Goal: Information Seeking & Learning: Check status

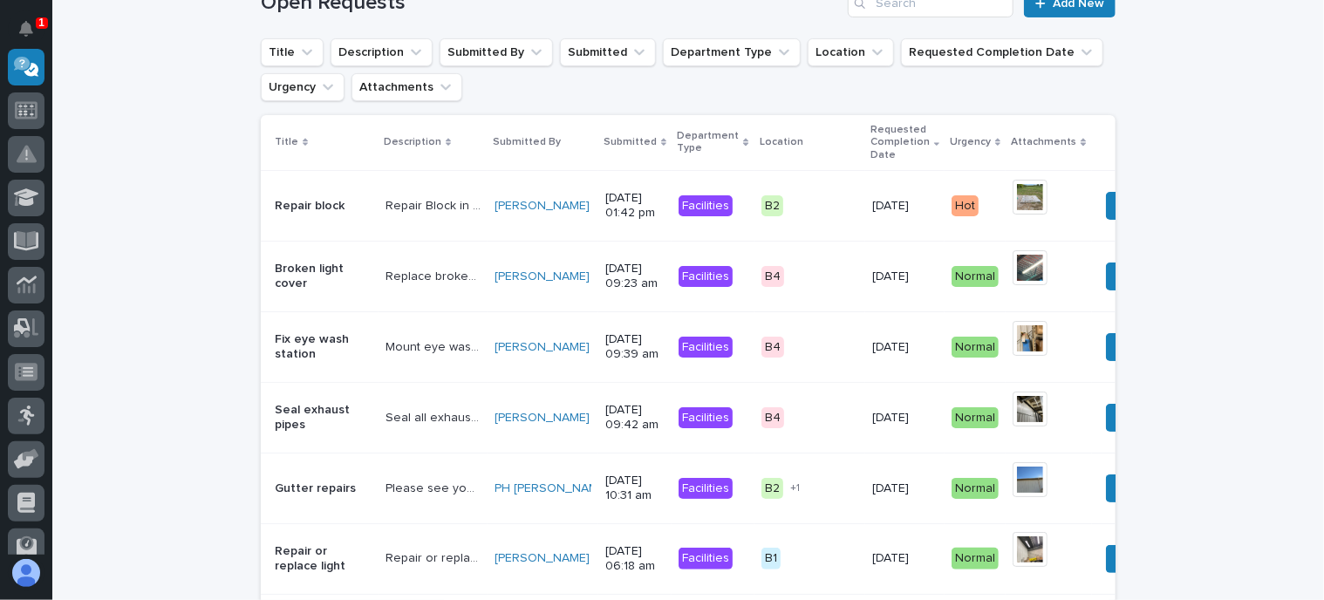
scroll to position [174, 0]
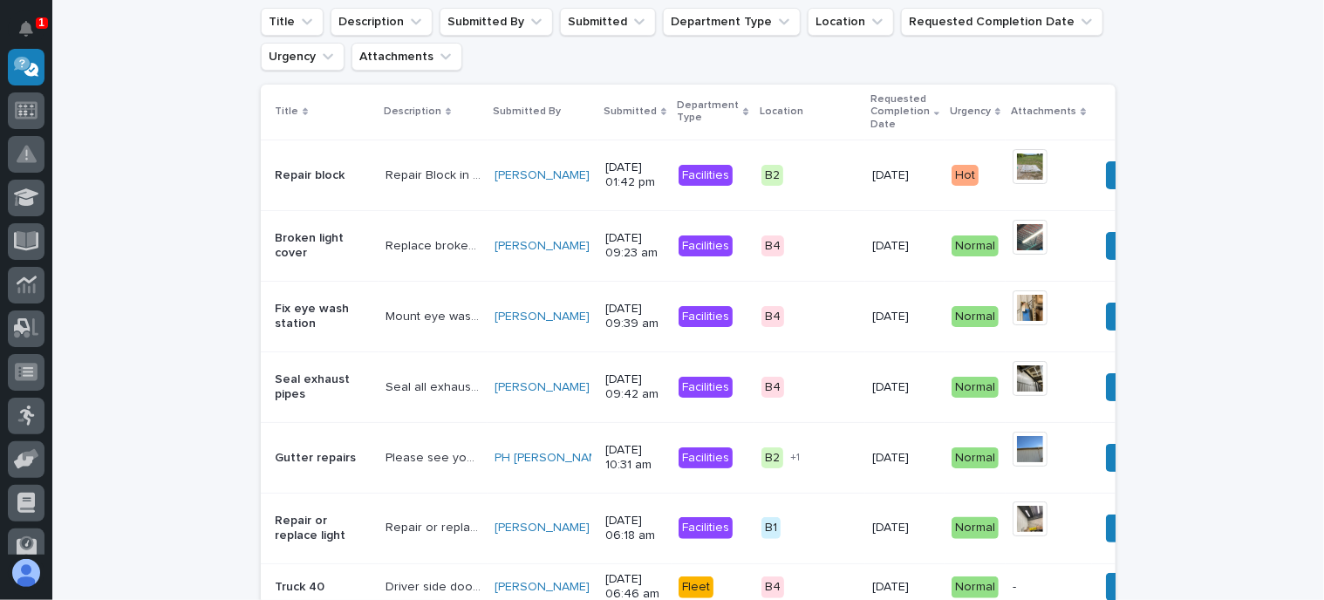
click at [390, 317] on p "Mount eye wash station properly Powder coat" at bounding box center [435, 315] width 99 height 18
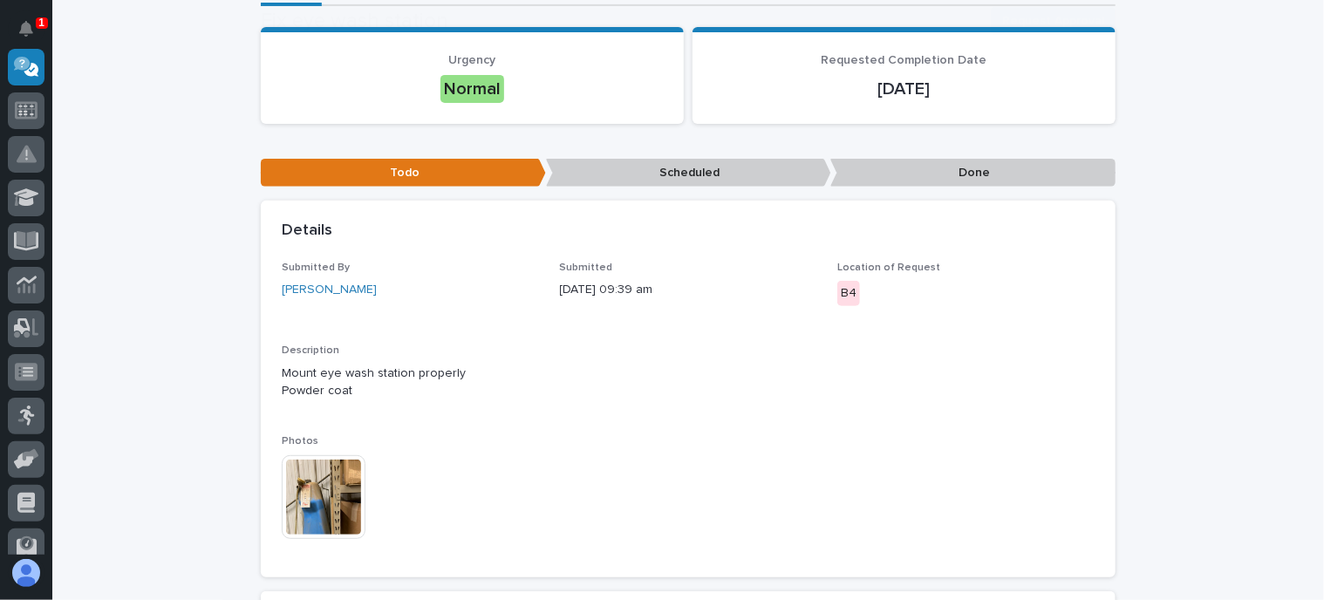
scroll to position [262, 0]
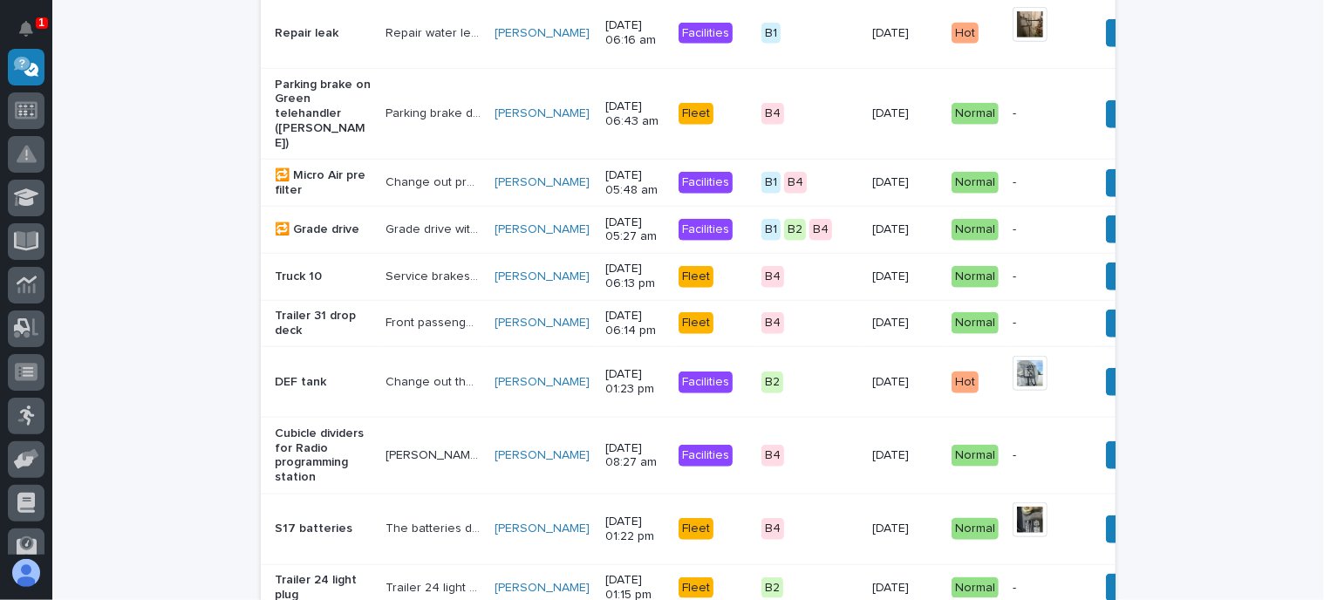
scroll to position [1015, 0]
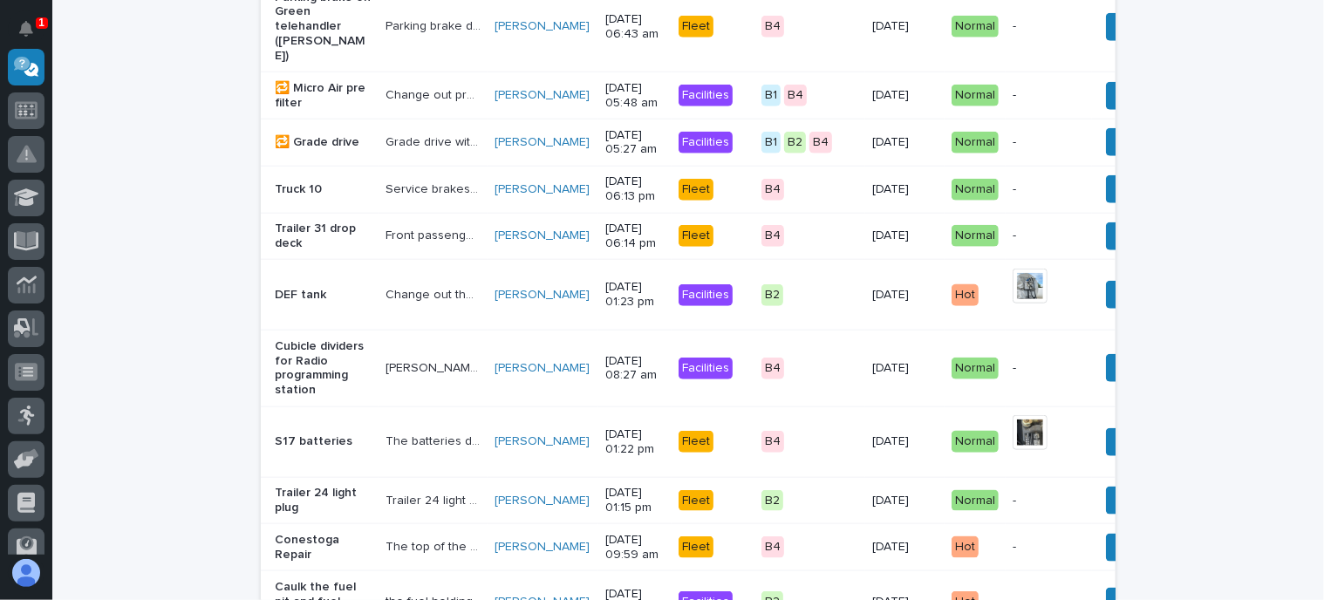
click at [389, 376] on p "Sarah would like cubicle dividers to keep the welding arcs non-visible, and kee…" at bounding box center [435, 367] width 99 height 18
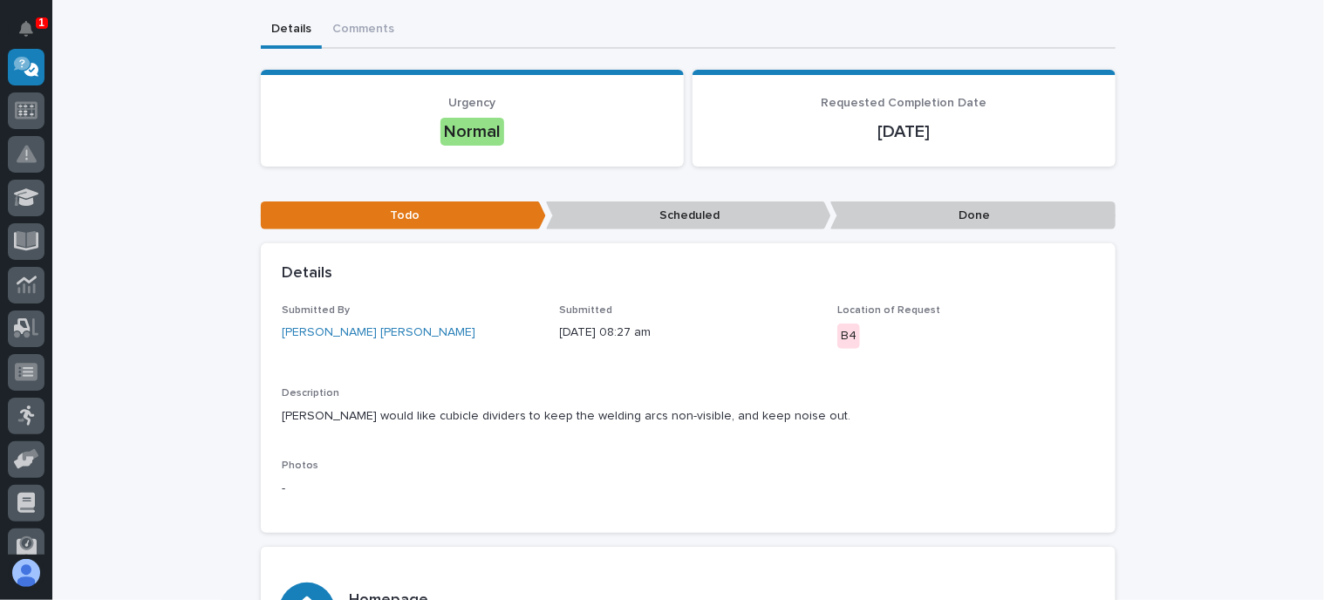
scroll to position [262, 0]
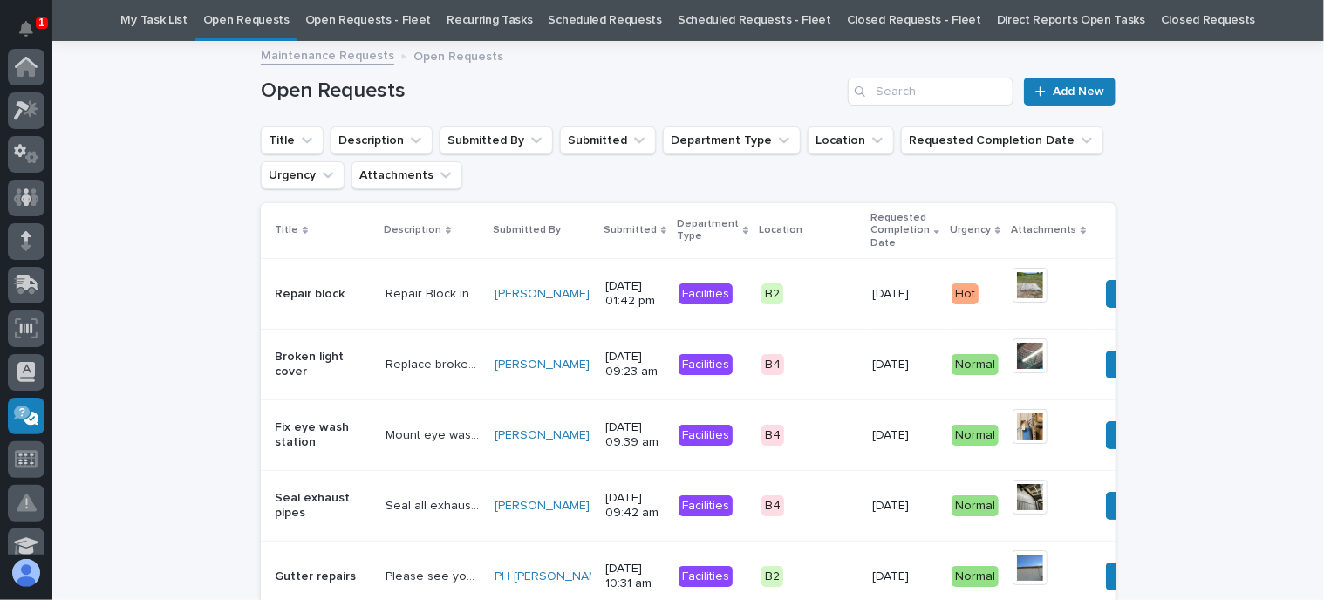
scroll to position [349, 0]
click at [377, 20] on link "Open Requests - Fleet" at bounding box center [368, 20] width 127 height 41
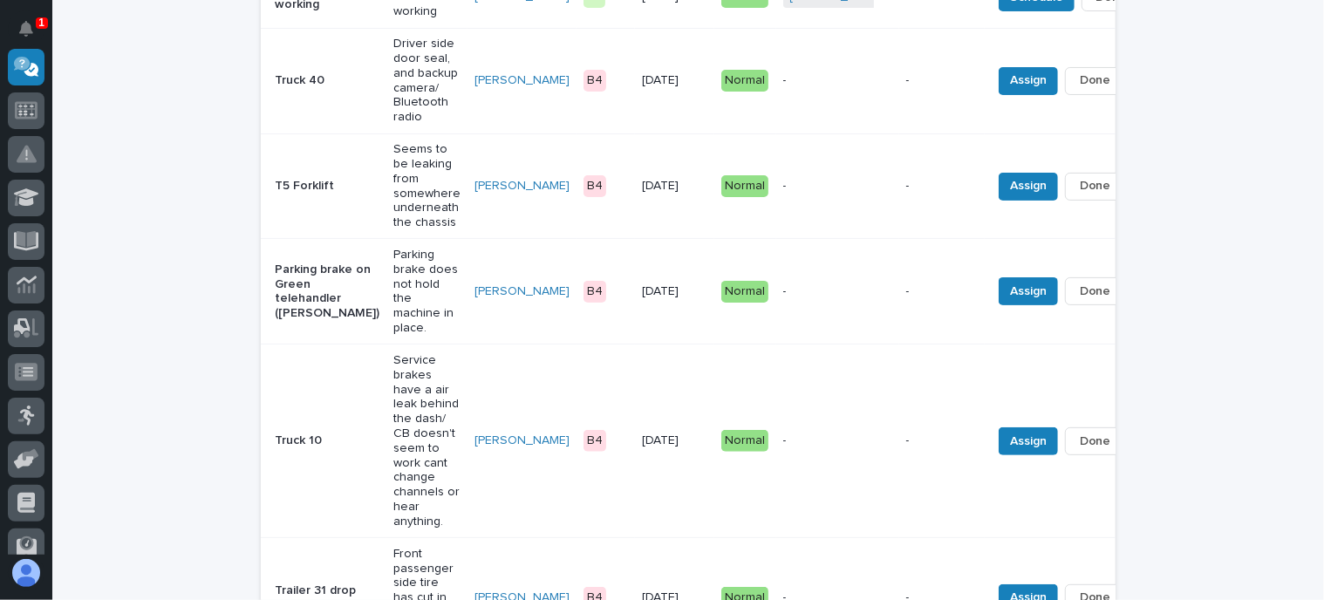
scroll to position [349, 0]
click at [393, 299] on p "Parking brake does not hold the machine in place." at bounding box center [426, 291] width 67 height 88
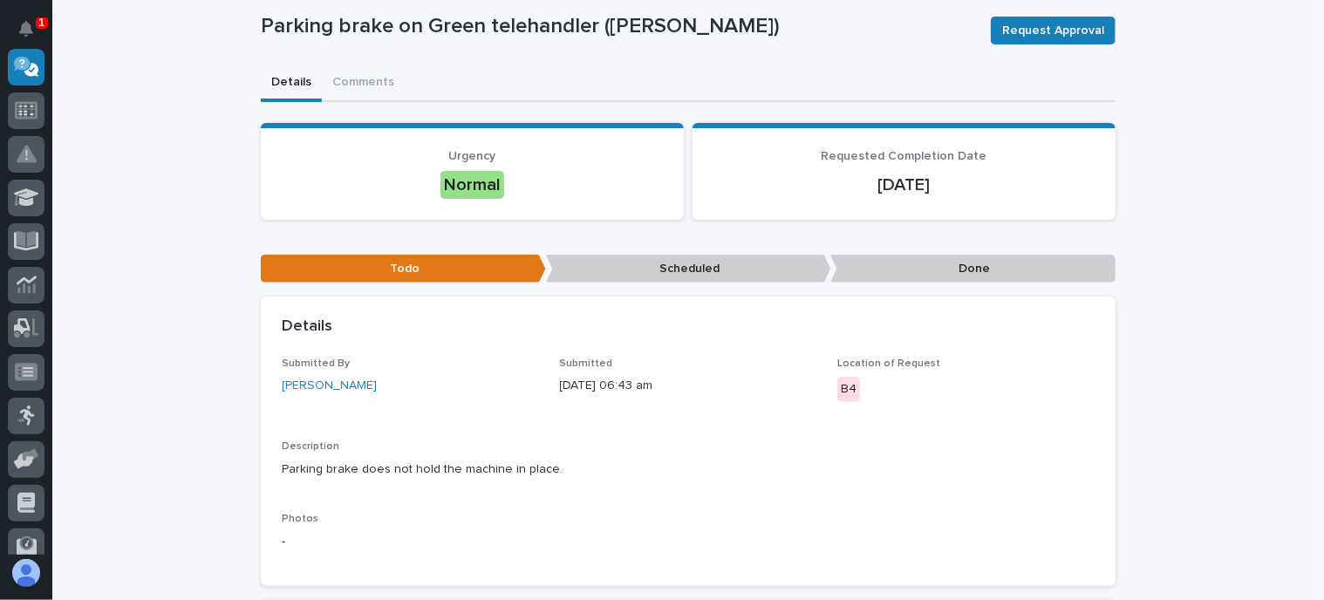
scroll to position [174, 0]
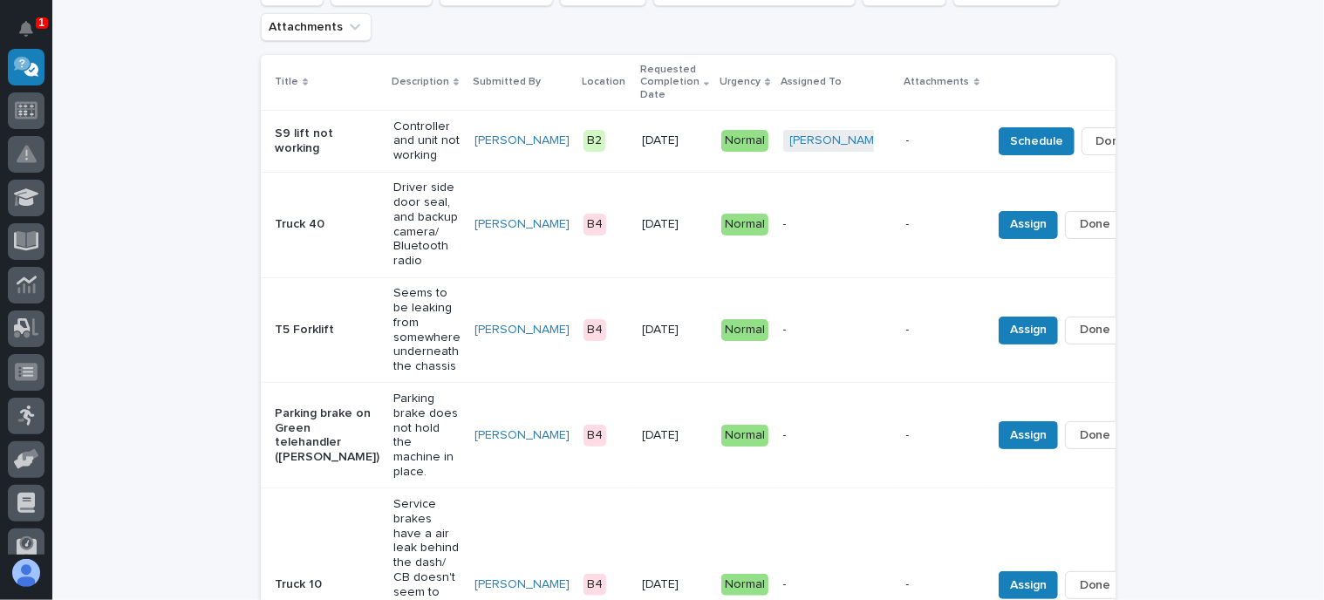
scroll to position [181, 0]
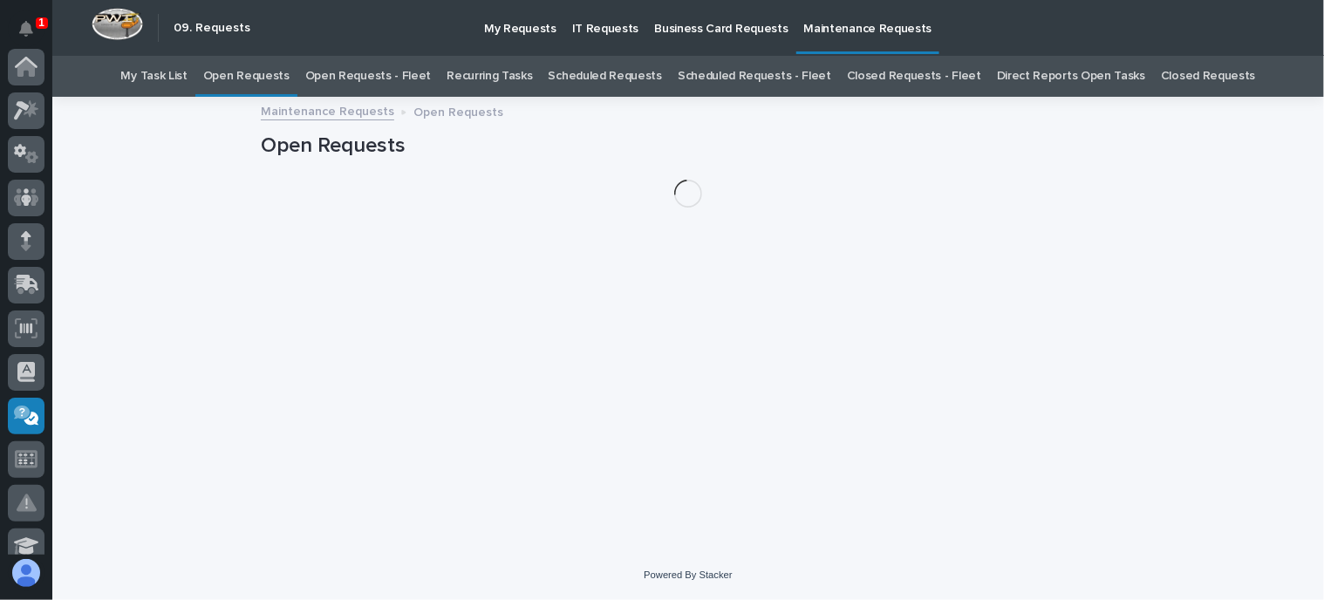
scroll to position [349, 0]
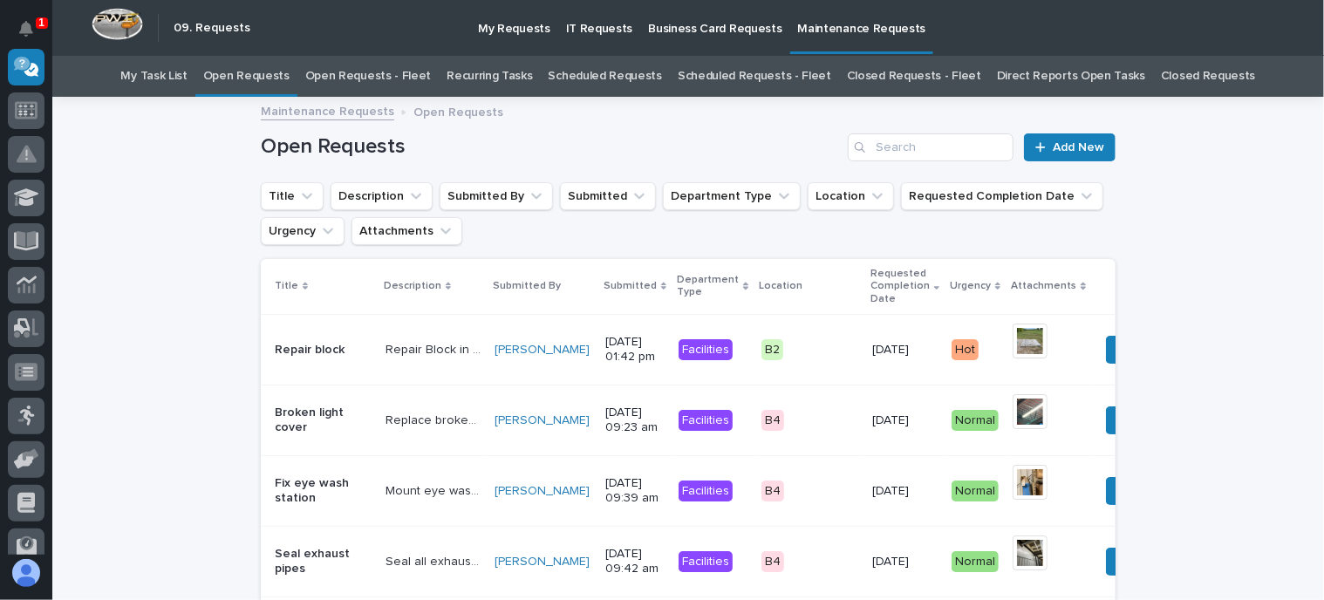
click at [403, 72] on link "Open Requests - Fleet" at bounding box center [368, 76] width 127 height 41
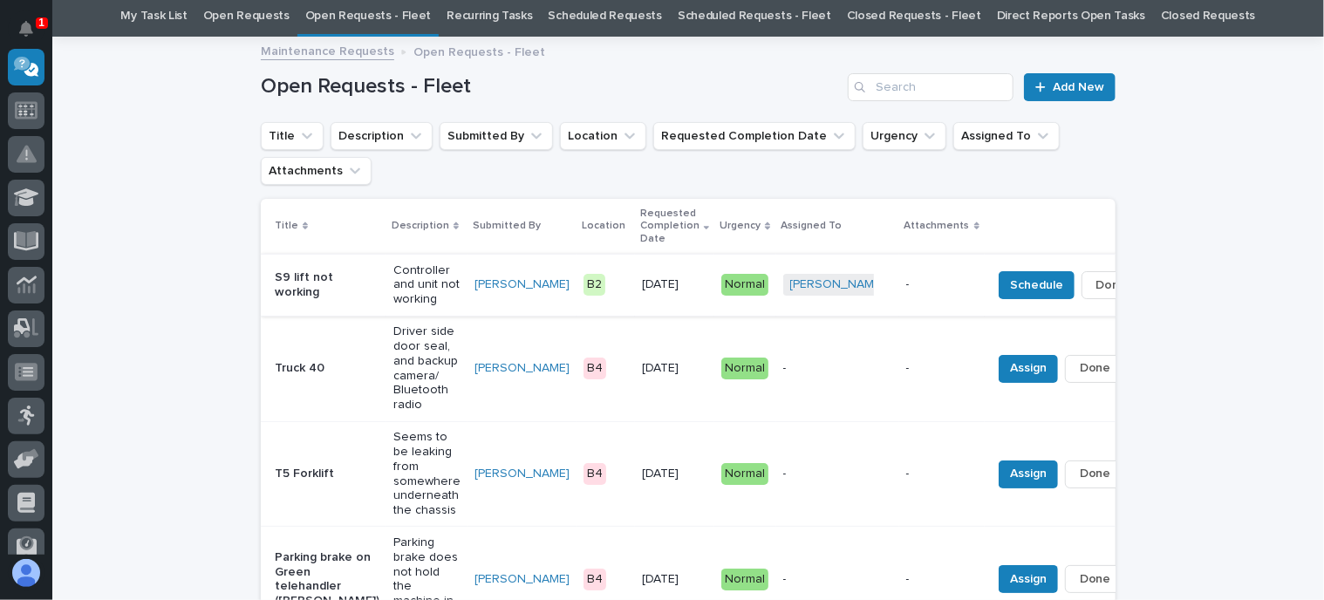
scroll to position [87, 0]
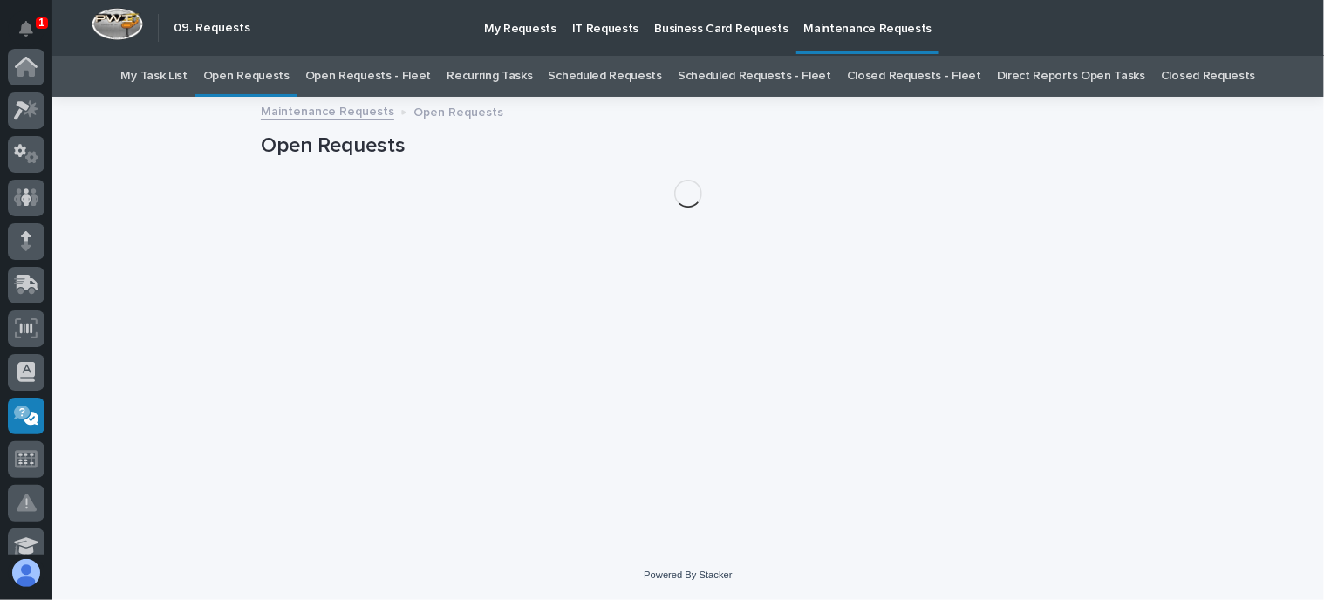
scroll to position [349, 0]
click at [394, 74] on link "Open Requests - Fleet" at bounding box center [368, 76] width 127 height 41
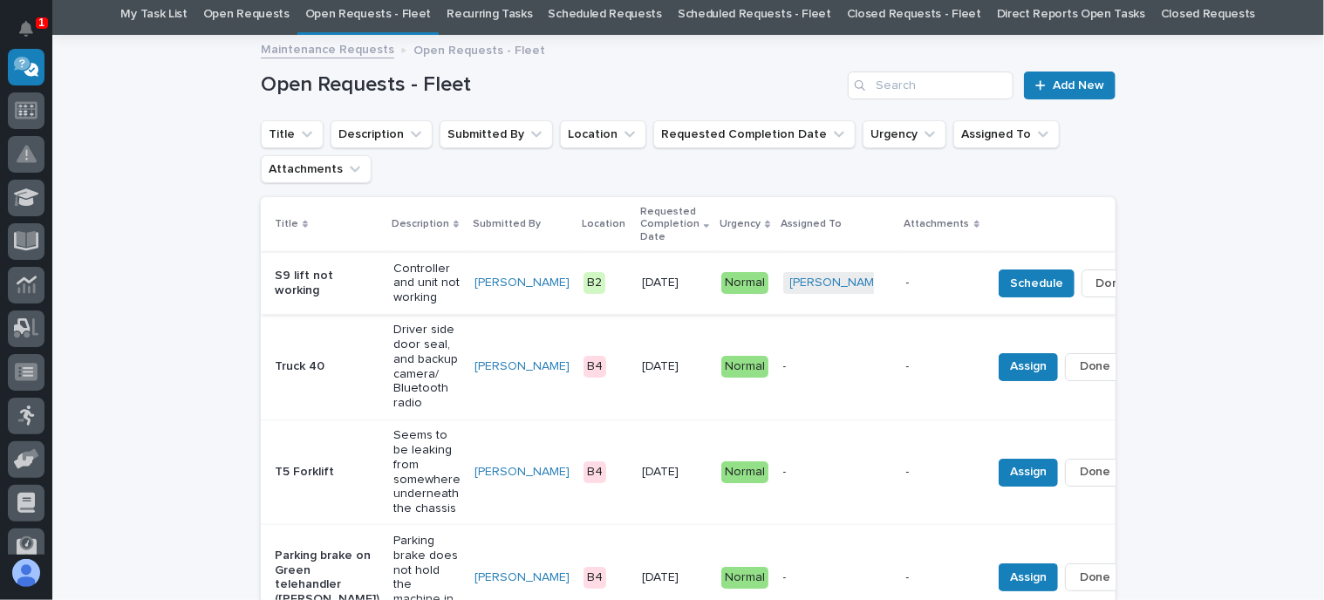
scroll to position [174, 0]
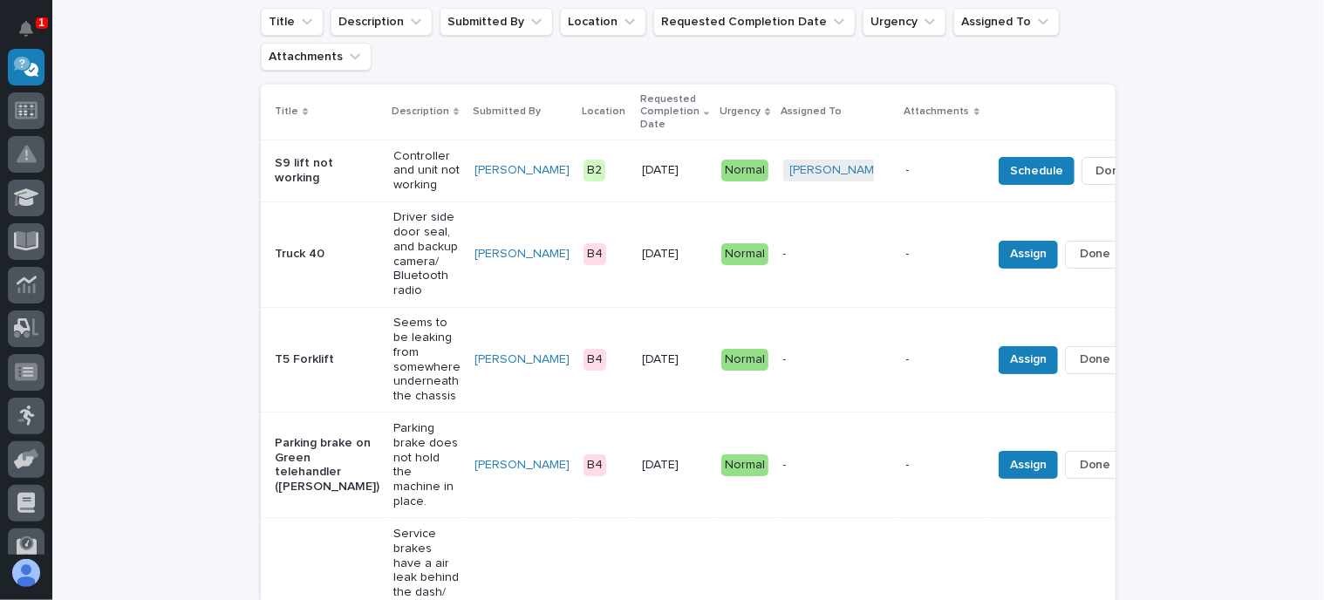
click at [393, 261] on p "Driver side door seal, and backup camera/ Bluetooth radio" at bounding box center [426, 254] width 67 height 88
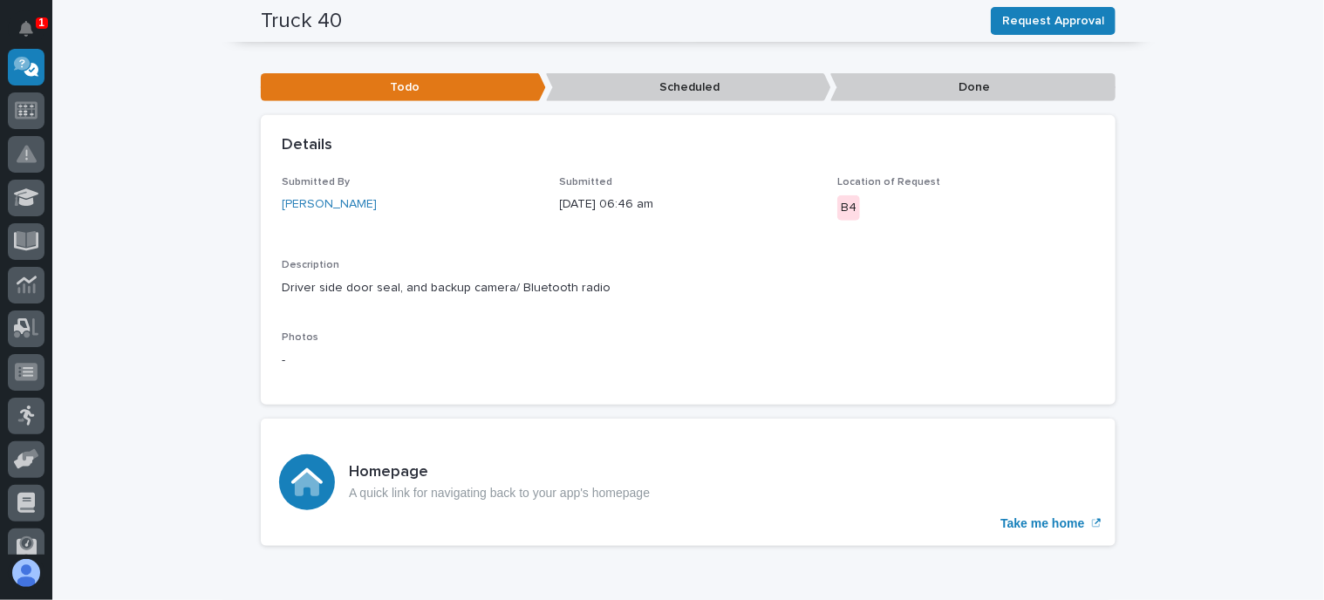
scroll to position [349, 0]
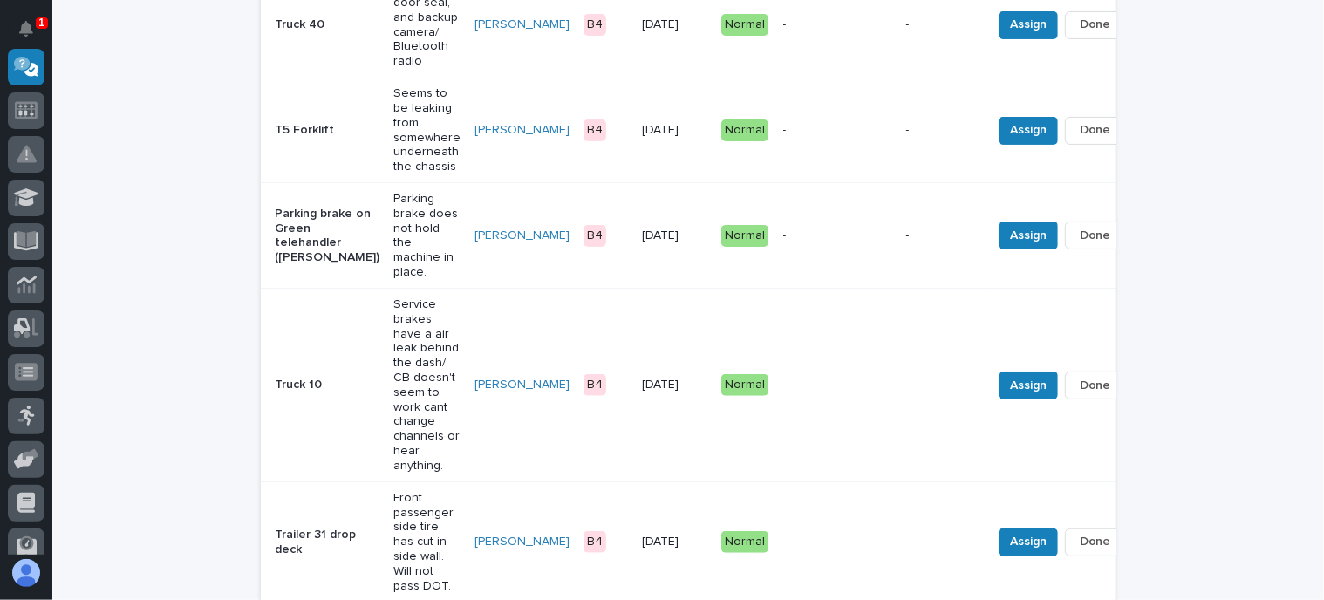
scroll to position [405, 0]
click at [393, 334] on p "Service brakes have a air leak behind the dash/ CB doesn't seem to work cant ch…" at bounding box center [426, 385] width 67 height 176
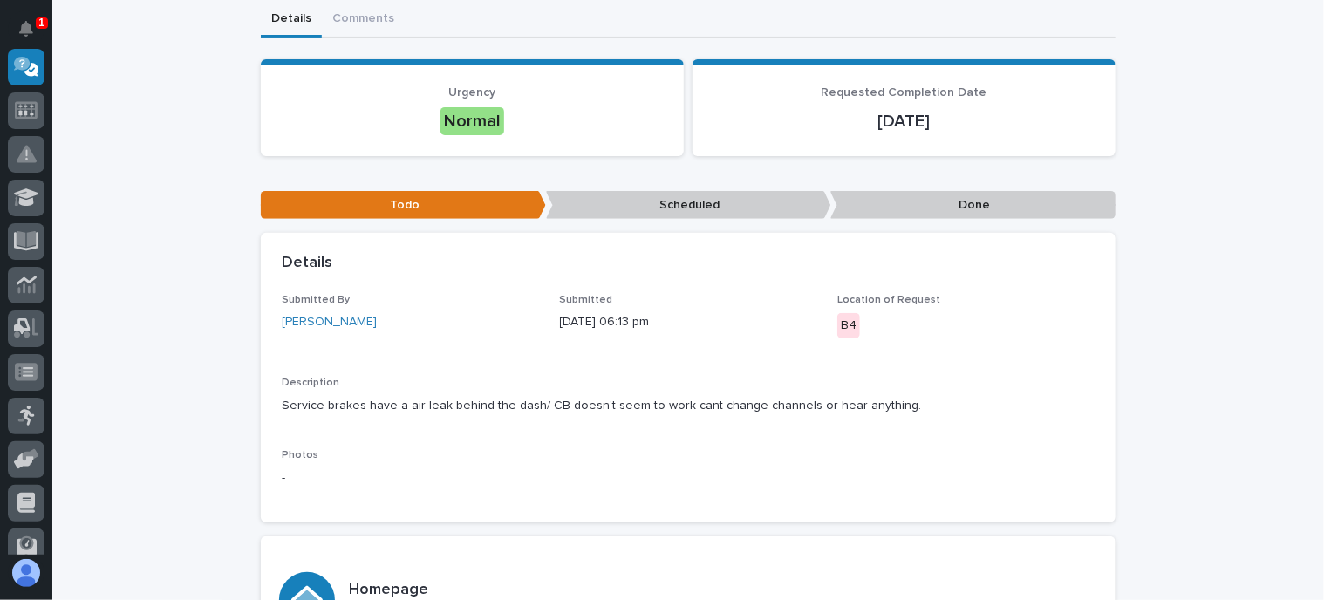
scroll to position [262, 0]
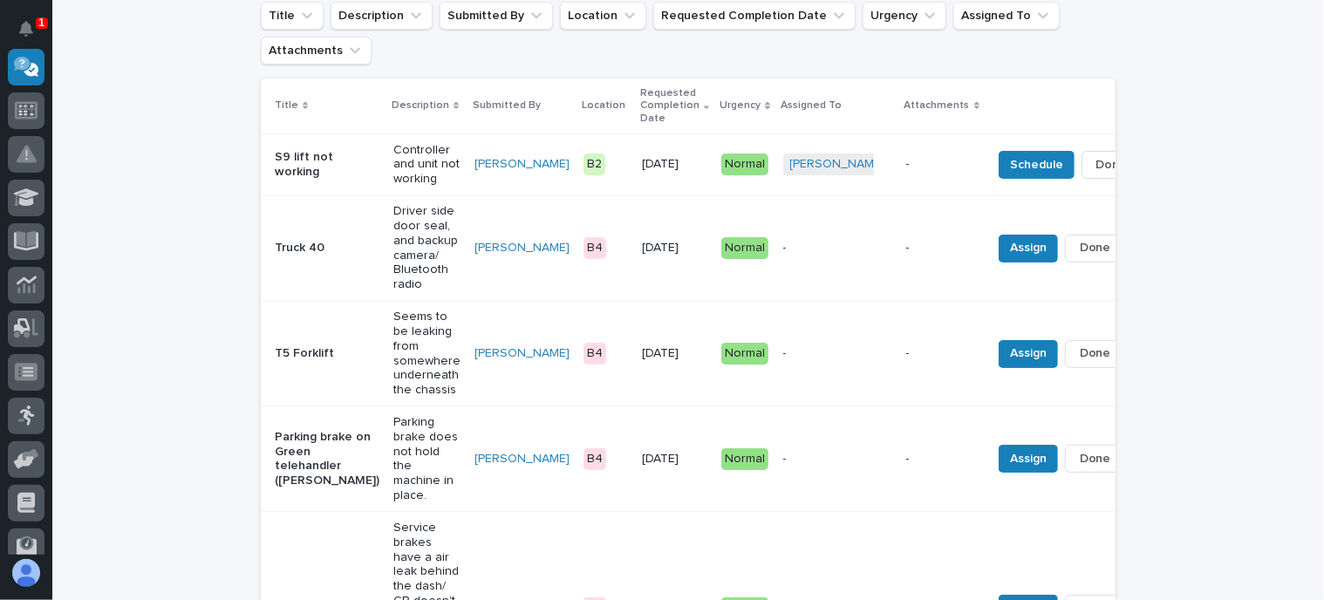
scroll to position [268, 0]
